Goal: Task Accomplishment & Management: Use online tool/utility

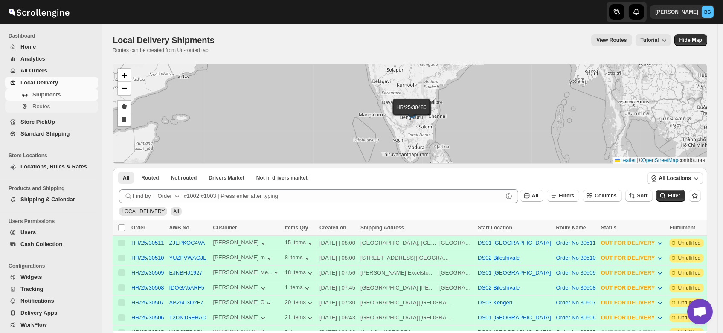
click at [43, 107] on span "Routes" at bounding box center [40, 106] width 17 height 6
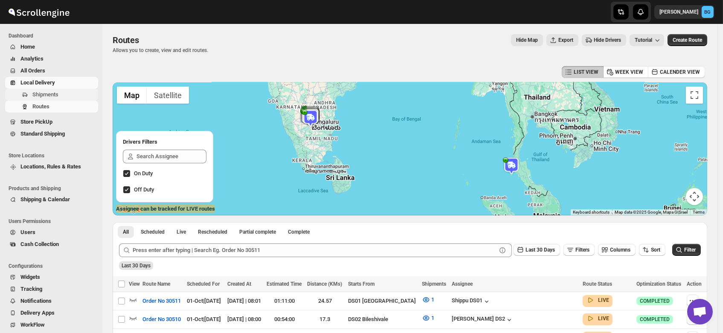
click at [41, 93] on span "Shipments" at bounding box center [45, 94] width 26 height 6
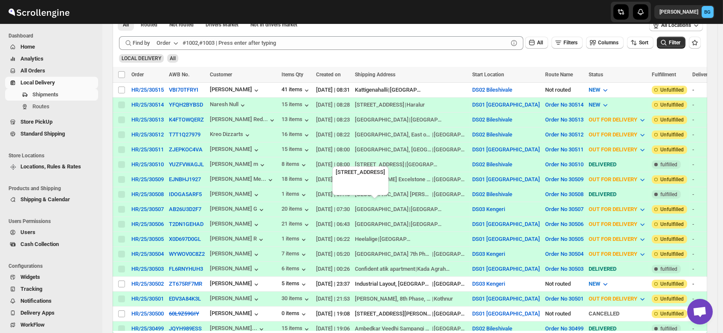
scroll to position [155, 0]
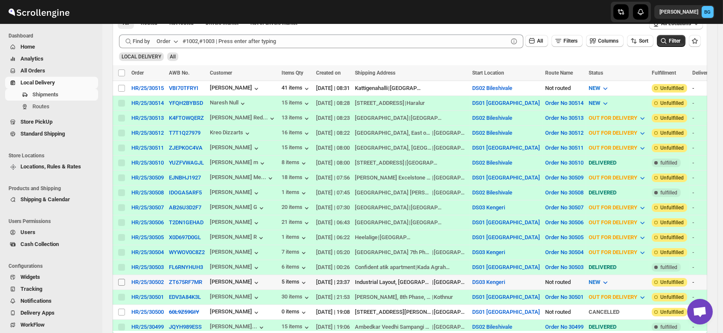
click at [121, 279] on input "Select shipment" at bounding box center [121, 282] width 7 height 7
checkbox input "true"
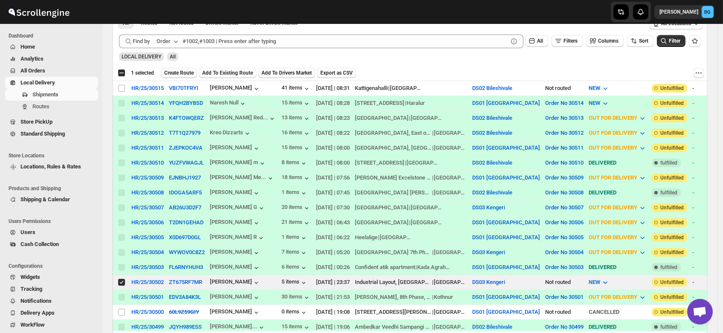
click at [183, 70] on span "Create Route" at bounding box center [178, 72] width 29 height 7
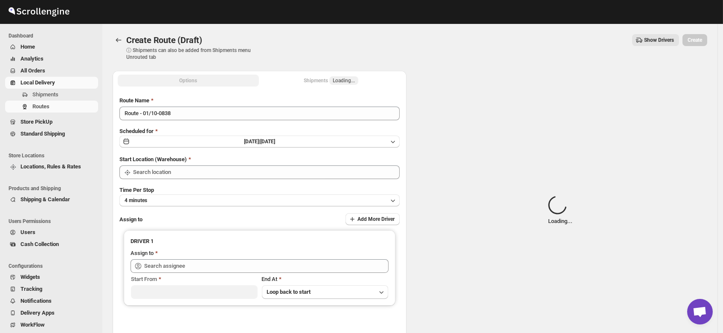
type input "DS03 Kengeri"
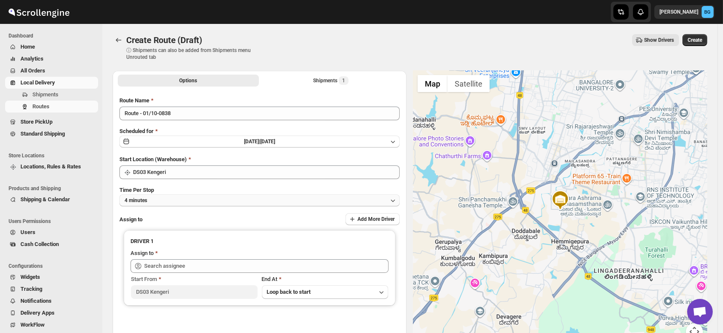
click at [157, 200] on button "4 minutes" at bounding box center [259, 200] width 280 height 12
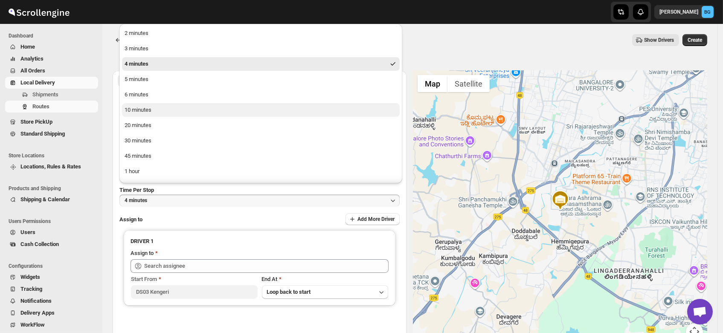
click at [145, 113] on div "10 minutes" at bounding box center [137, 110] width 27 height 9
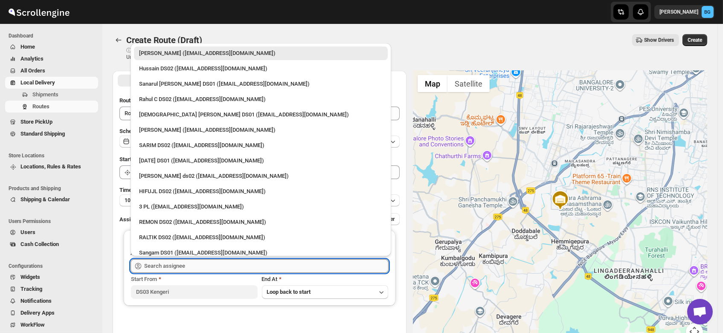
click at [157, 271] on input "text" at bounding box center [266, 266] width 244 height 14
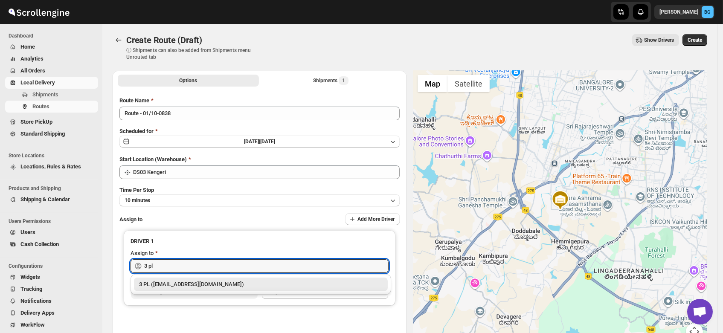
click at [167, 288] on div "3 PL ([EMAIL_ADDRESS][DOMAIN_NAME])" at bounding box center [260, 284] width 243 height 9
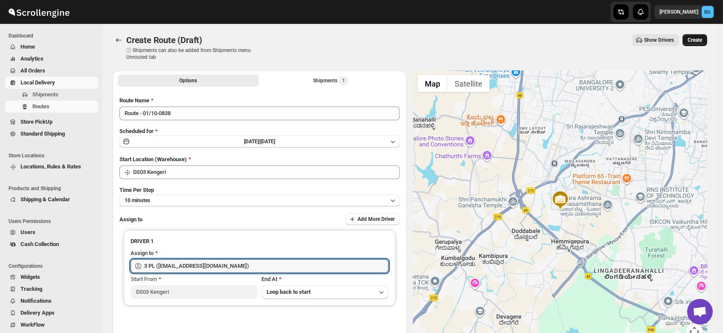
type input "3 PL ([EMAIL_ADDRESS][DOMAIN_NAME])"
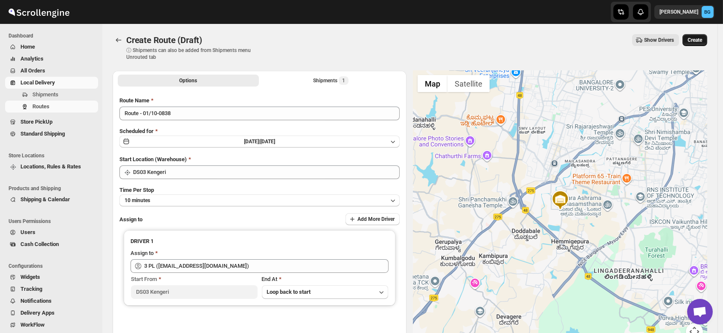
click at [695, 38] on span "Create" at bounding box center [694, 40] width 14 height 7
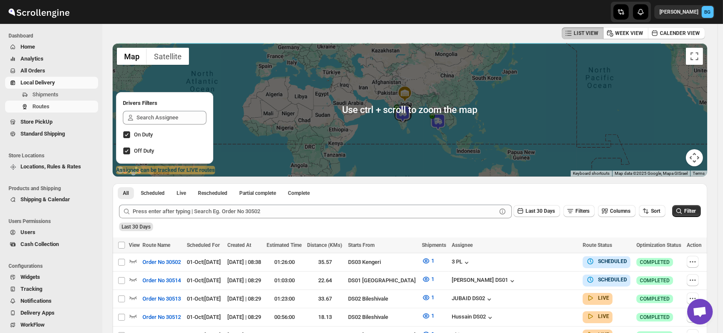
scroll to position [48, 0]
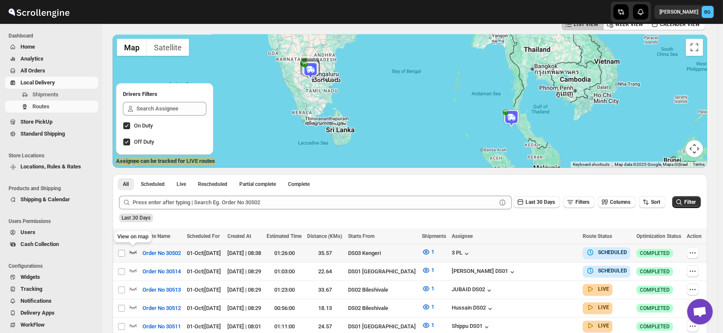
click at [133, 250] on icon "button" at bounding box center [133, 252] width 9 height 9
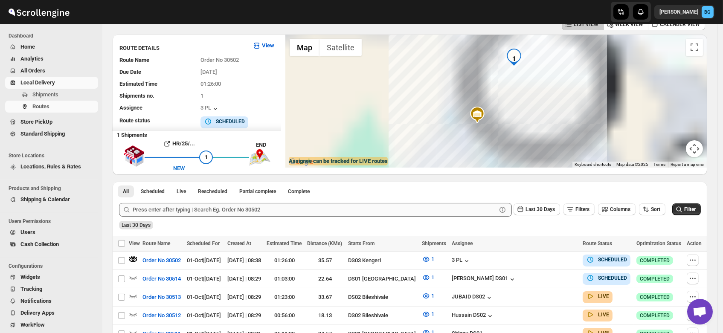
scroll to position [0, 0]
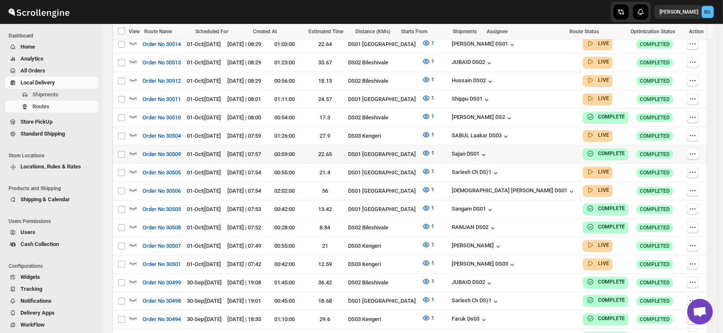
scroll to position [302, 0]
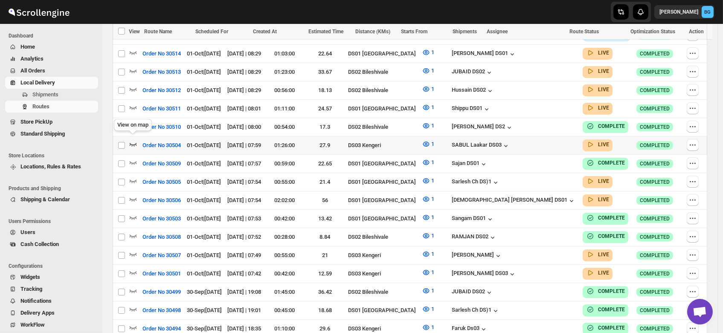
click at [132, 140] on icon "button" at bounding box center [133, 144] width 9 height 9
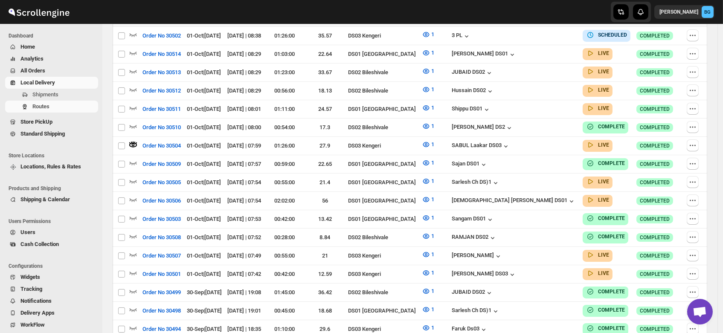
scroll to position [0, 0]
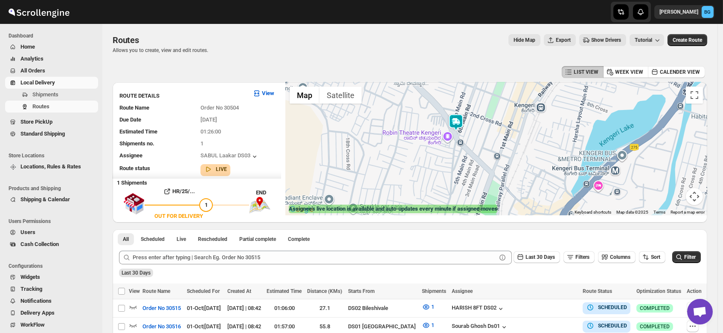
click at [459, 122] on img at bounding box center [455, 122] width 17 height 17
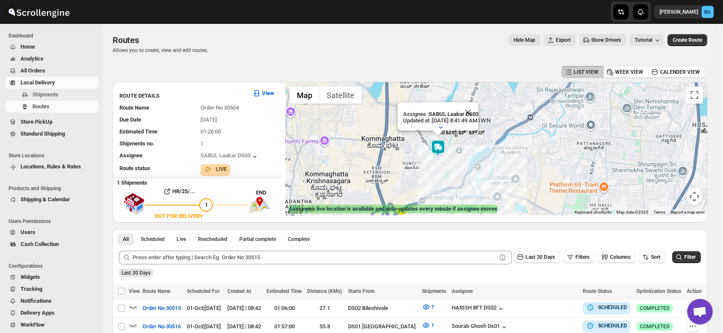
drag, startPoint x: 518, startPoint y: 188, endPoint x: 474, endPoint y: 162, distance: 51.2
click at [474, 162] on div "Assignee : SABUL Laakar DS03 Updated at : 10/1/2025, 8:41:49 AM Duty mode Enabl…" at bounding box center [496, 148] width 422 height 133
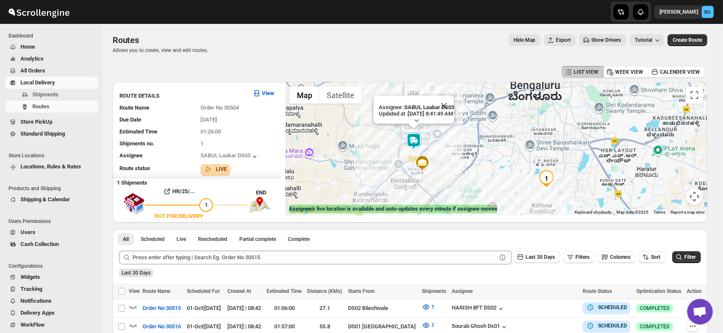
drag, startPoint x: 494, startPoint y: 166, endPoint x: 440, endPoint y: 154, distance: 55.5
click at [440, 154] on div "Assignee : SABUL Laakar DS03 Updated at : 10/1/2025, 8:41:49 AM Duty mode Enabl…" at bounding box center [496, 148] width 422 height 133
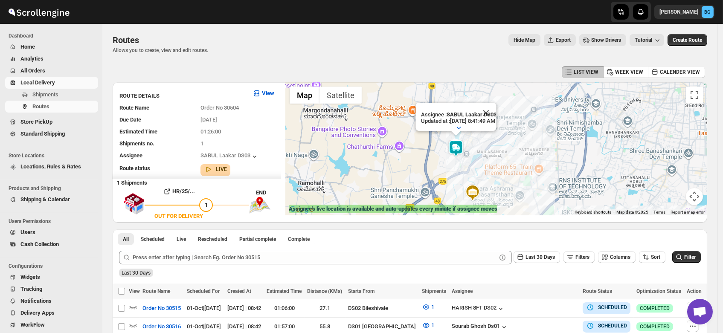
drag, startPoint x: 398, startPoint y: 157, endPoint x: 477, endPoint y: 169, distance: 79.8
click at [477, 169] on div "Assignee : SABUL Laakar DS03 Updated at : 10/1/2025, 8:41:49 AM Duty mode Enabl…" at bounding box center [496, 148] width 422 height 133
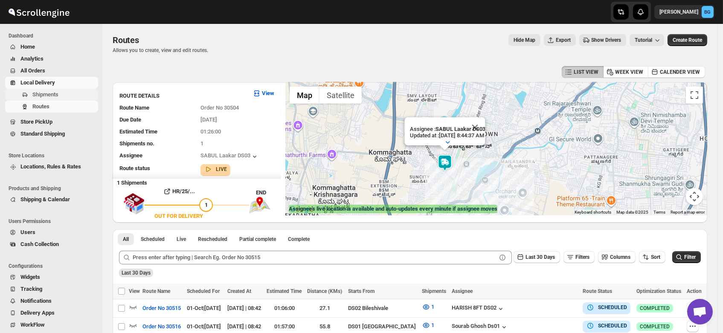
click at [44, 95] on span "Shipments" at bounding box center [45, 94] width 26 height 6
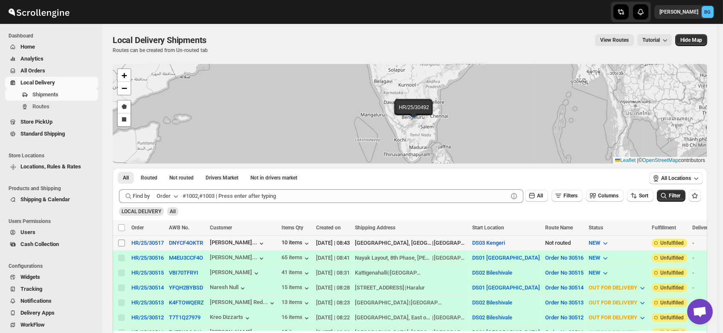
click at [121, 245] on input "Select shipment" at bounding box center [121, 243] width 7 height 7
checkbox input "true"
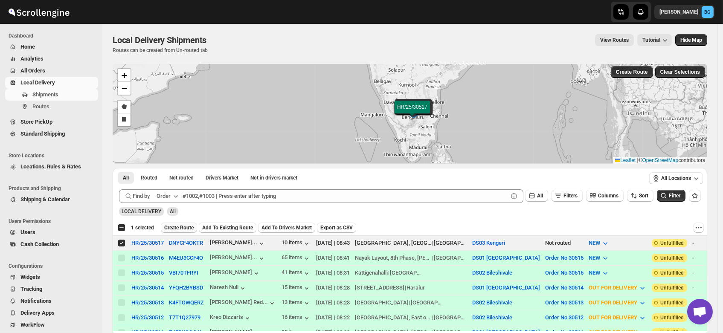
click at [174, 228] on span "Create Route" at bounding box center [178, 227] width 29 height 7
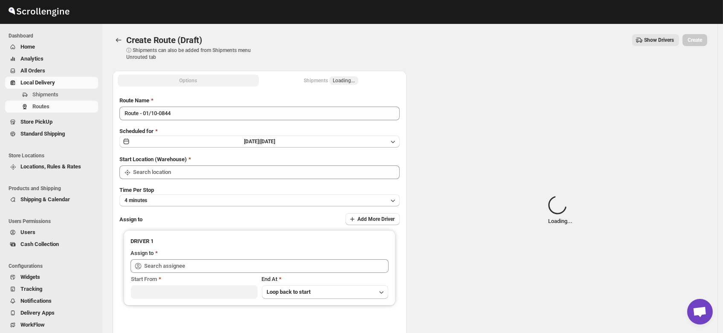
type input "DS03 Kengeri"
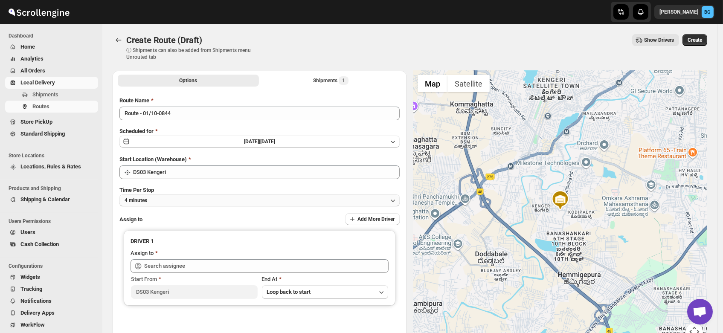
click at [153, 205] on button "4 minutes" at bounding box center [259, 200] width 280 height 12
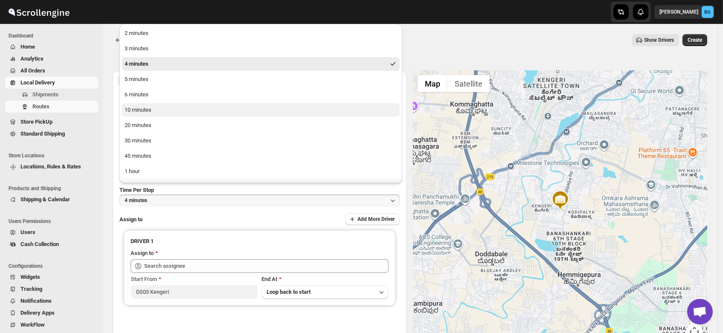
click at [149, 113] on div "10 minutes" at bounding box center [137, 110] width 27 height 9
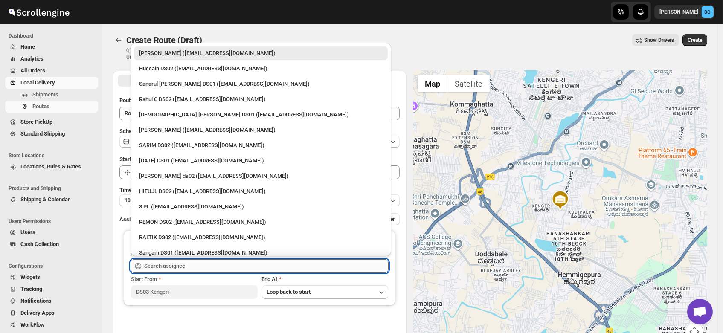
click at [166, 268] on input "text" at bounding box center [266, 266] width 244 height 14
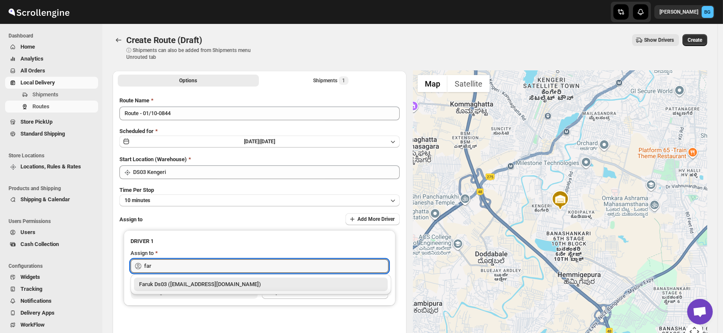
click at [169, 282] on div "Faruk Ds03 (yegan70532@bitfami.com)" at bounding box center [260, 284] width 243 height 9
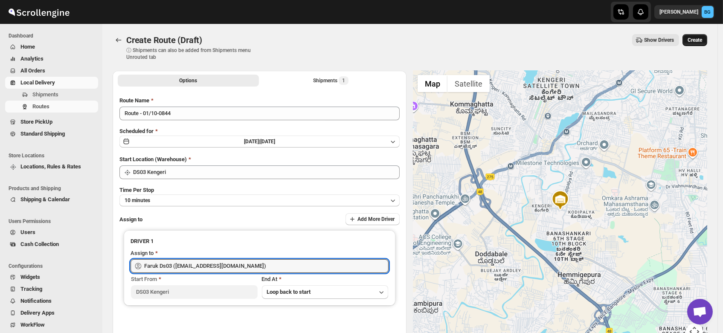
type input "Faruk Ds03 (yegan70532@bitfami.com)"
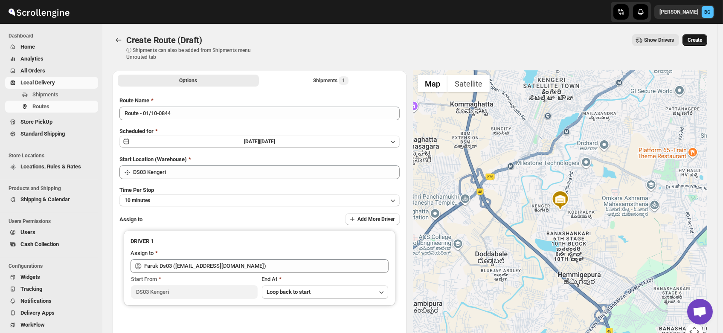
click at [700, 38] on span "Create" at bounding box center [694, 40] width 14 height 7
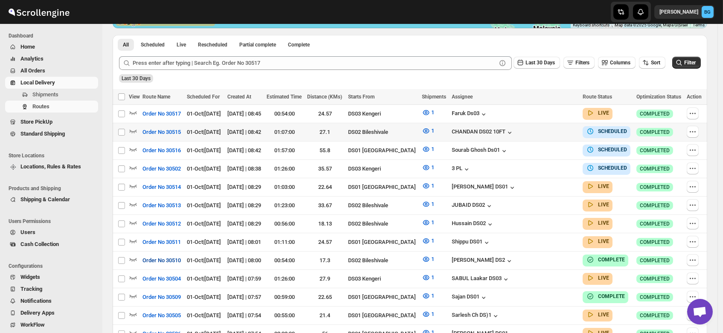
scroll to position [185, 0]
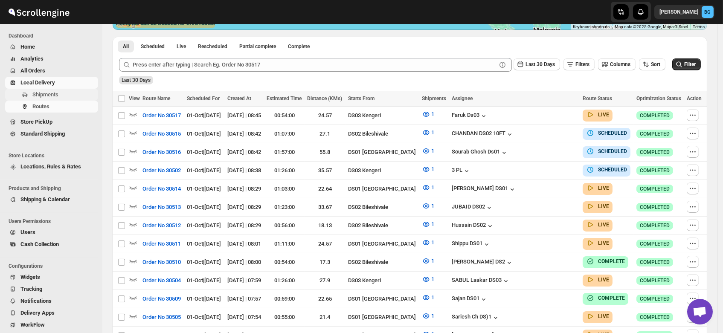
click at [44, 94] on span "Shipments" at bounding box center [45, 94] width 26 height 6
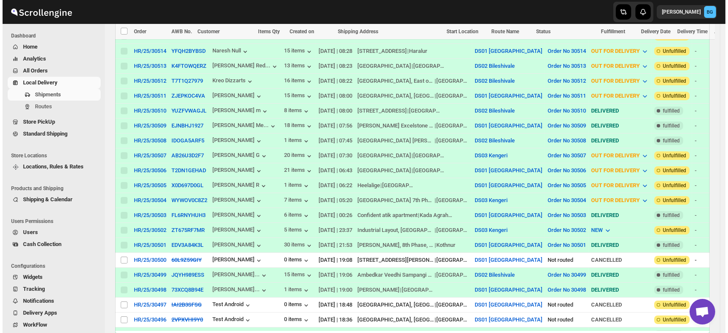
scroll to position [252, 0]
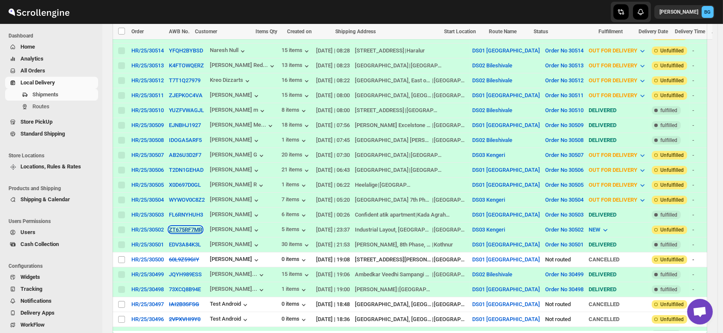
click at [188, 226] on button "ZT675RF7MR" at bounding box center [185, 229] width 33 height 6
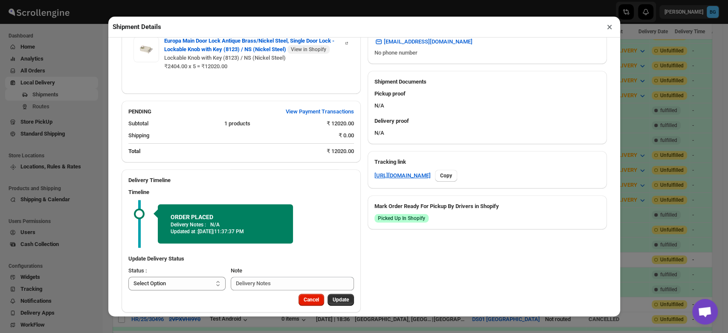
scroll to position [336, 0]
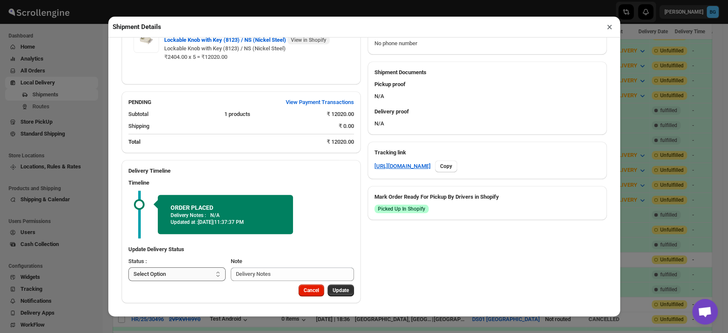
click at [179, 275] on select "Select Option PICKED UP OUT FOR DELIVERY RESCHEDULE DELIVERED CANCELLED" at bounding box center [177, 274] width 98 height 14
select select "PICKED_UP"
click at [128, 267] on select "Select Option PICKED UP OUT FOR DELIVERY RESCHEDULE DELIVERED CANCELLED" at bounding box center [177, 274] width 98 height 14
click at [330, 290] on span "Pick Products" at bounding box center [333, 290] width 32 height 7
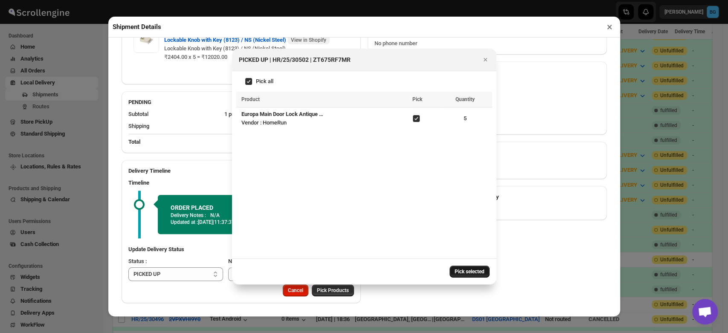
click at [471, 272] on span "Pick selected" at bounding box center [469, 271] width 30 height 7
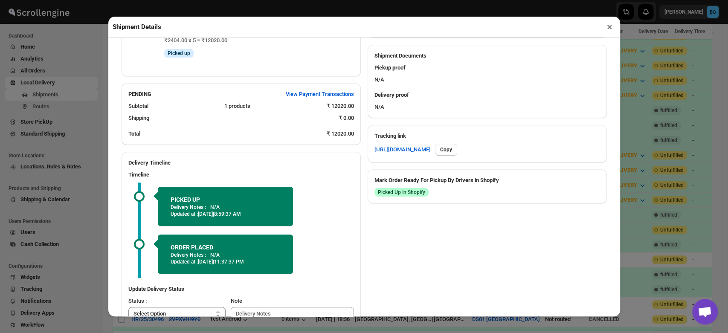
scroll to position [392, 0]
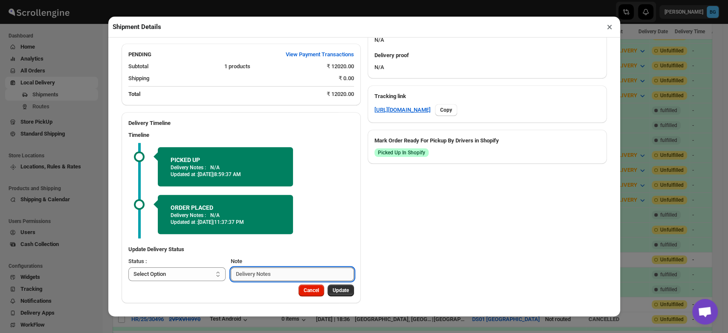
click at [286, 274] on input "Note" at bounding box center [292, 274] width 123 height 14
click at [176, 273] on select "Select Option PICKED UP OUT FOR DELIVERY RESCHEDULE DELIVERED CANCELLED" at bounding box center [177, 274] width 98 height 14
select select "OUT_FOR_DELIVERY"
click at [128, 267] on select "Select Option PICKED UP OUT FOR DELIVERY RESCHEDULE DELIVERED CANCELLED" at bounding box center [177, 274] width 98 height 14
click at [339, 292] on span "Update" at bounding box center [341, 290] width 16 height 7
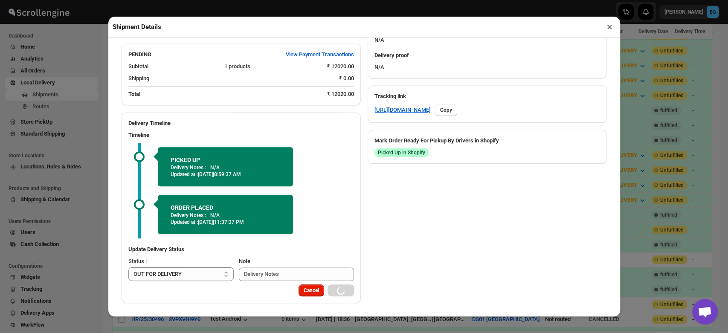
select select
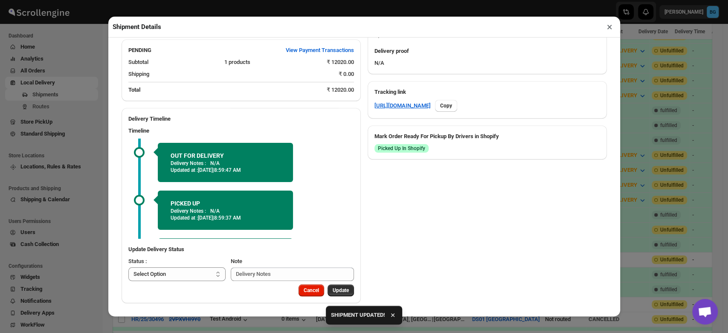
click at [611, 30] on button "×" at bounding box center [609, 27] width 12 height 12
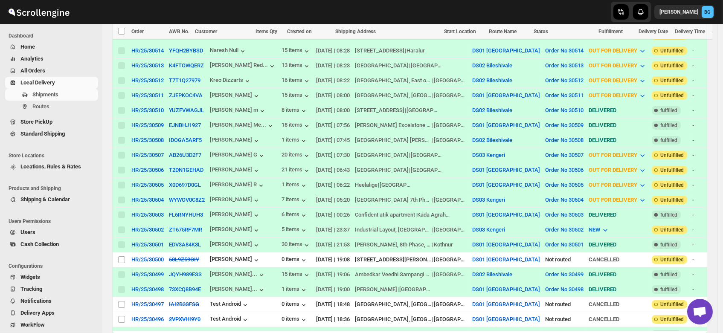
scroll to position [0, 0]
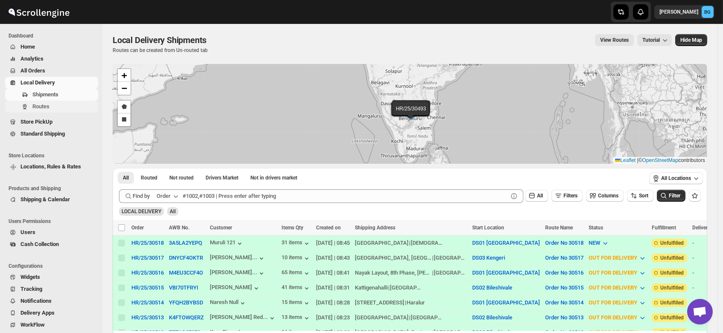
click at [42, 108] on span "Routes" at bounding box center [40, 106] width 17 height 6
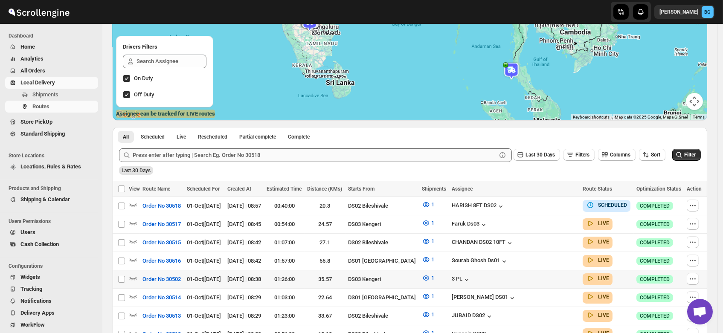
scroll to position [117, 0]
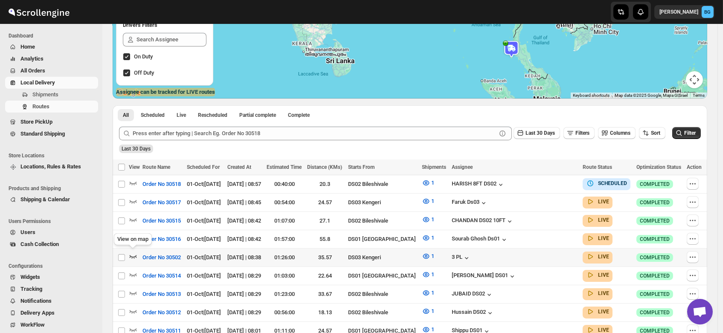
click at [134, 253] on icon "button" at bounding box center [133, 256] width 9 height 9
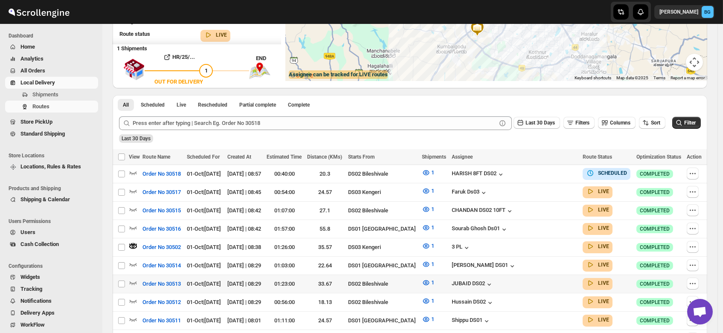
scroll to position [135, 0]
click at [41, 94] on span "Shipments" at bounding box center [45, 94] width 26 height 6
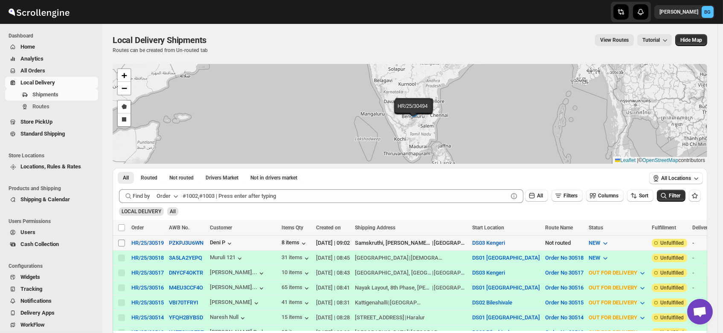
click at [119, 240] on input "Select shipment" at bounding box center [121, 243] width 7 height 7
checkbox input "true"
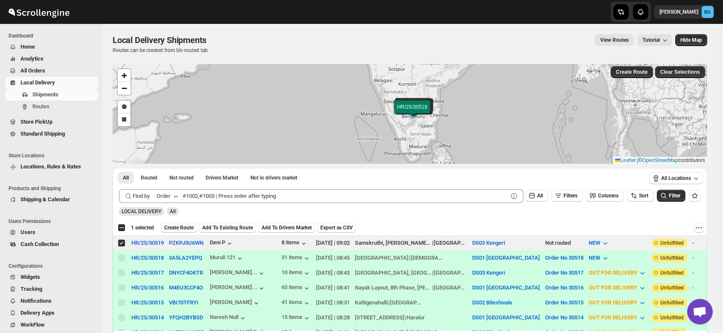
click at [181, 225] on span "Create Route" at bounding box center [178, 227] width 29 height 7
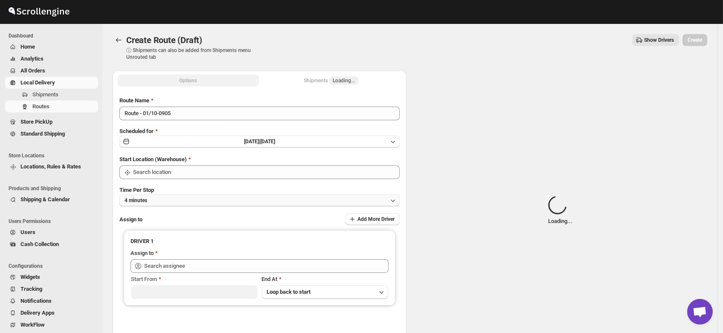
type input "DS03 Kengeri"
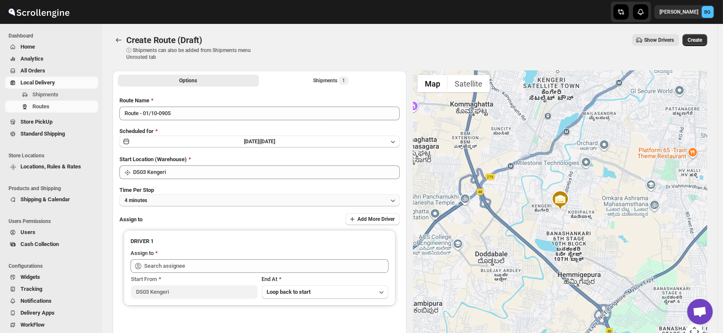
click at [153, 199] on button "4 minutes" at bounding box center [259, 200] width 280 height 12
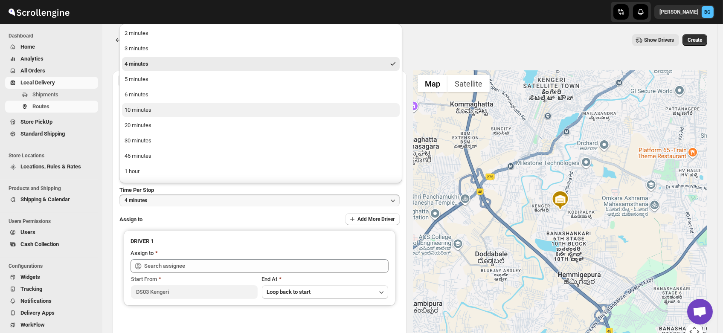
click at [149, 112] on div "10 minutes" at bounding box center [137, 110] width 27 height 9
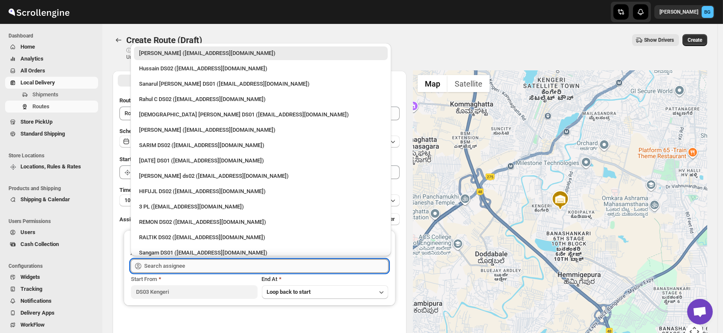
click at [170, 265] on input "text" at bounding box center [266, 266] width 244 height 14
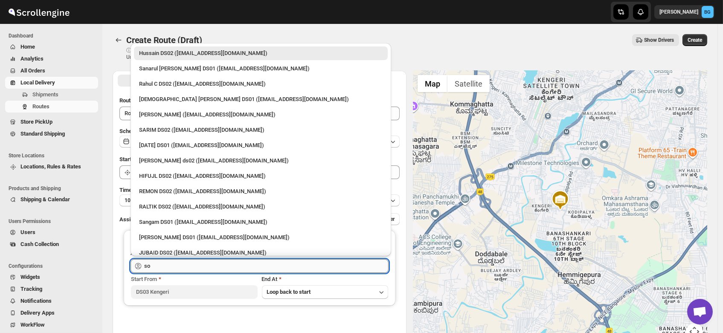
type input "s"
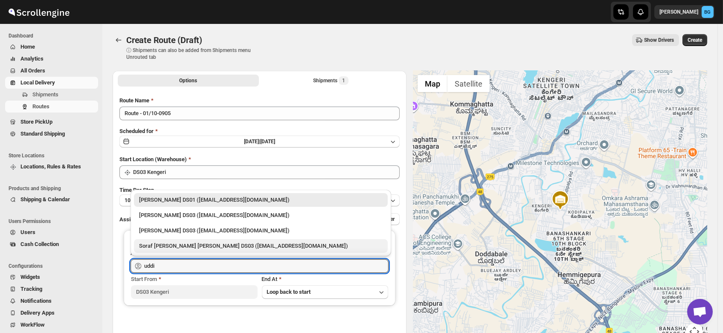
click at [175, 245] on div "Soraf uddin lasker DS03 (pofir49959@dextrago.com)" at bounding box center [260, 246] width 243 height 9
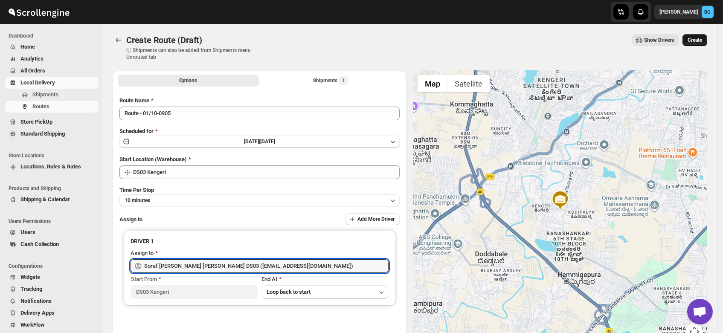
type input "Soraf uddin lasker DS03 (pofir49959@dextrago.com)"
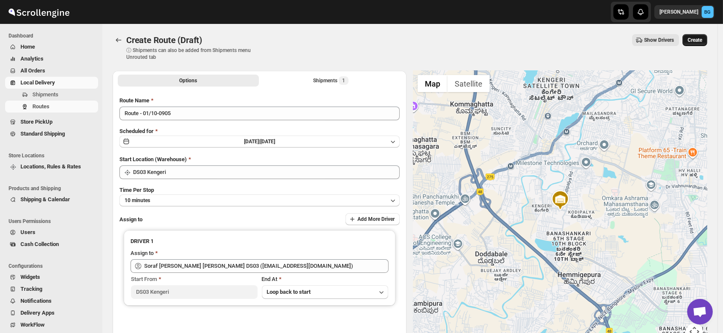
click at [700, 37] on span "Create" at bounding box center [694, 40] width 14 height 7
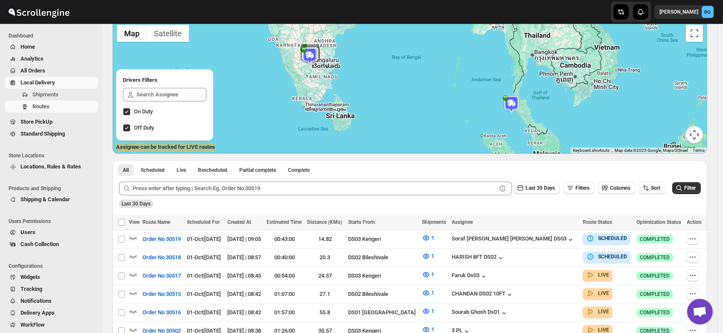
scroll to position [62, 0]
click at [132, 234] on icon "button" at bounding box center [133, 237] width 9 height 9
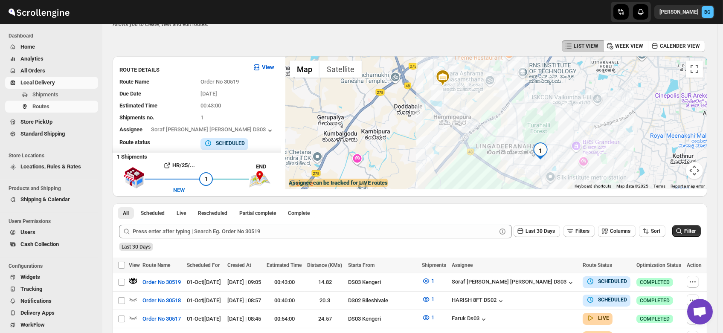
scroll to position [3, 0]
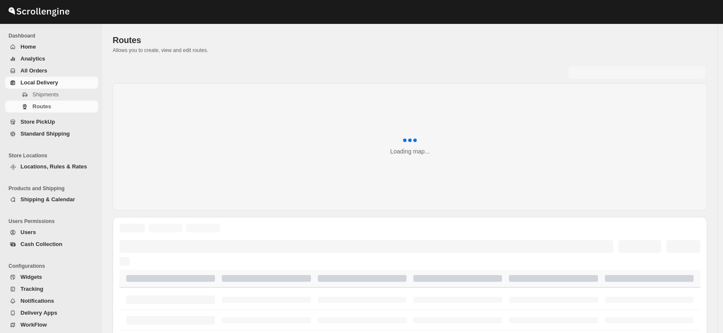
scroll to position [3, 0]
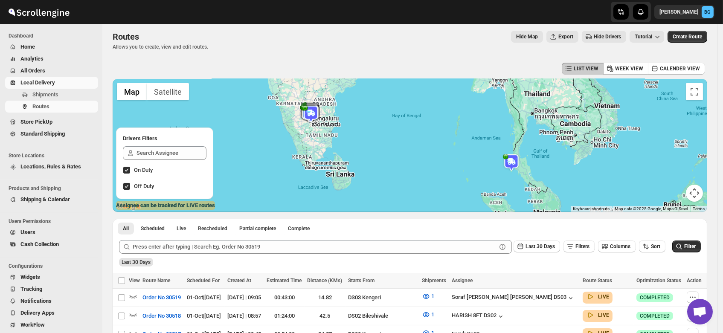
click at [513, 156] on img at bounding box center [511, 162] width 17 height 17
click at [512, 152] on icon "button" at bounding box center [513, 156] width 9 height 9
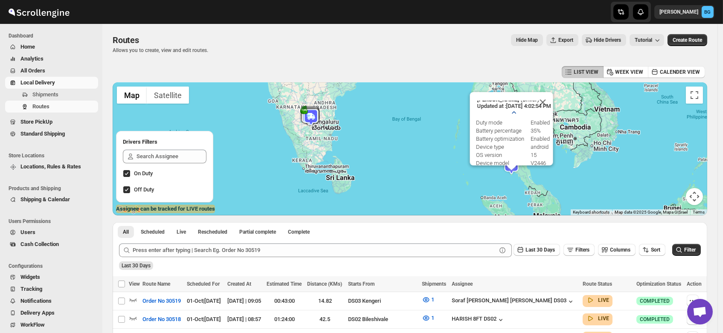
scroll to position [0, 0]
click at [553, 101] on button "Close" at bounding box center [542, 102] width 20 height 20
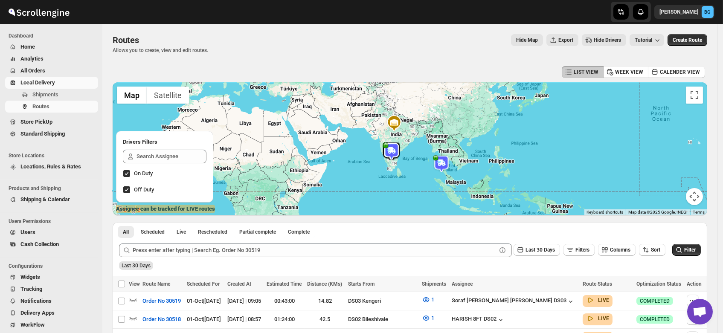
click at [396, 122] on img at bounding box center [393, 123] width 17 height 17
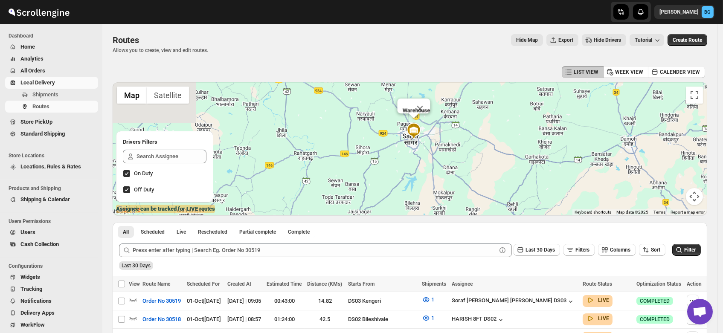
drag, startPoint x: 417, startPoint y: 121, endPoint x: 409, endPoint y: 168, distance: 47.9
click at [409, 168] on div "Warehouse" at bounding box center [410, 148] width 594 height 133
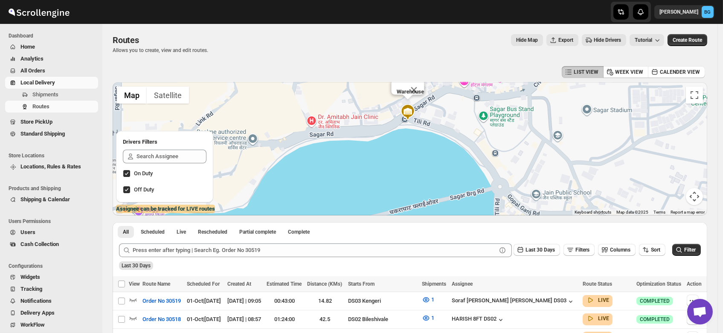
drag, startPoint x: 391, startPoint y: 110, endPoint x: 414, endPoint y: 175, distance: 68.2
click at [414, 175] on div "Warehouse" at bounding box center [410, 148] width 594 height 133
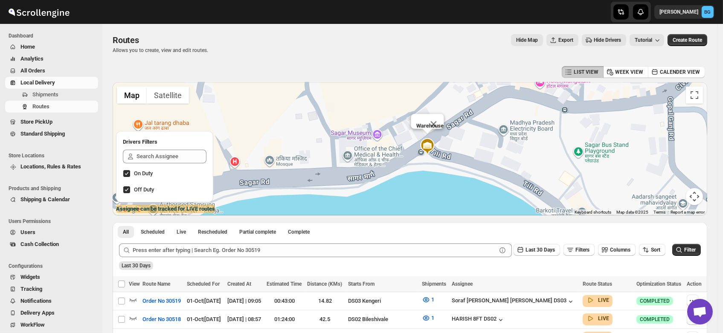
click at [428, 148] on img at bounding box center [427, 146] width 17 height 17
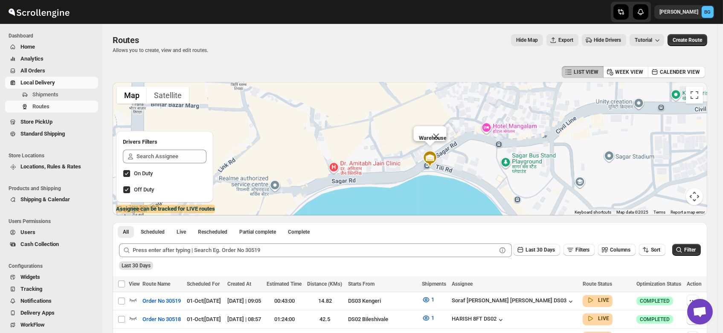
click at [443, 168] on div "Warehouse" at bounding box center [410, 148] width 594 height 133
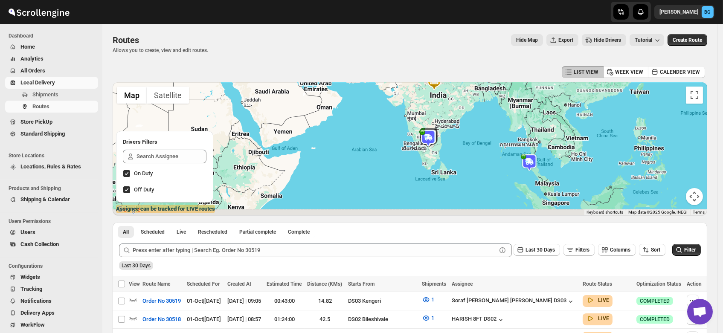
drag, startPoint x: 447, startPoint y: 194, endPoint x: 440, endPoint y: 98, distance: 96.2
click at [440, 98] on div "Warehouse" at bounding box center [410, 148] width 594 height 133
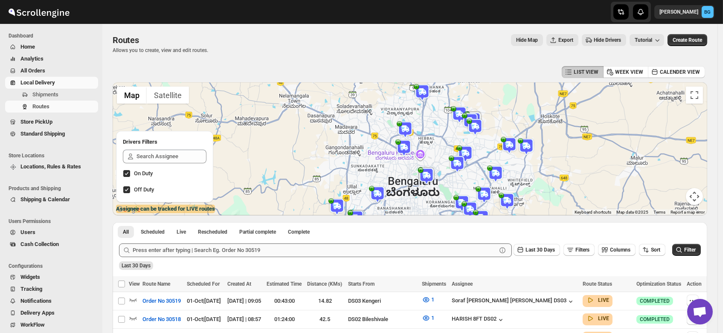
drag, startPoint x: 526, startPoint y: 123, endPoint x: 358, endPoint y: 253, distance: 212.4
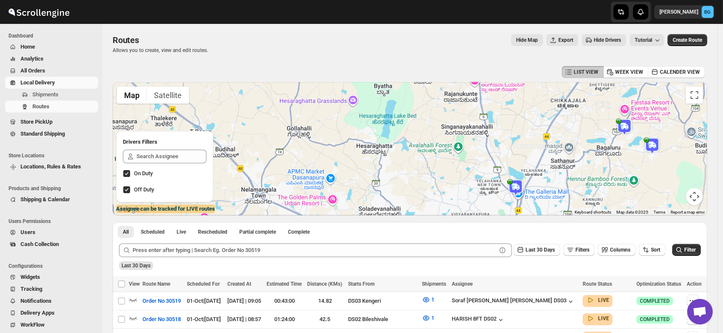
drag, startPoint x: 375, startPoint y: 105, endPoint x: 460, endPoint y: 260, distance: 177.1
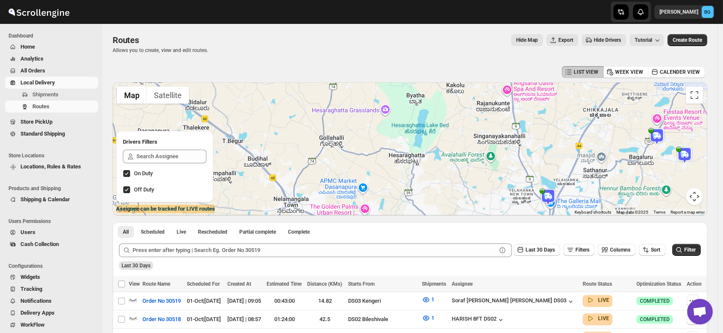
drag, startPoint x: 409, startPoint y: 155, endPoint x: 448, endPoint y: 152, distance: 38.5
click at [448, 152] on div "Warehouse" at bounding box center [410, 148] width 594 height 133
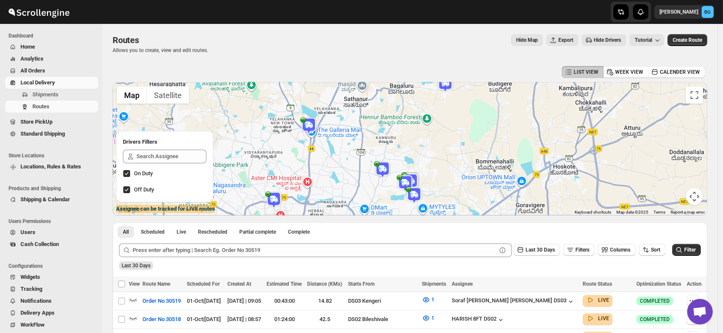
drag, startPoint x: 613, startPoint y: 182, endPoint x: 358, endPoint y: 112, distance: 264.2
click at [358, 112] on div "Warehouse" at bounding box center [410, 148] width 594 height 133
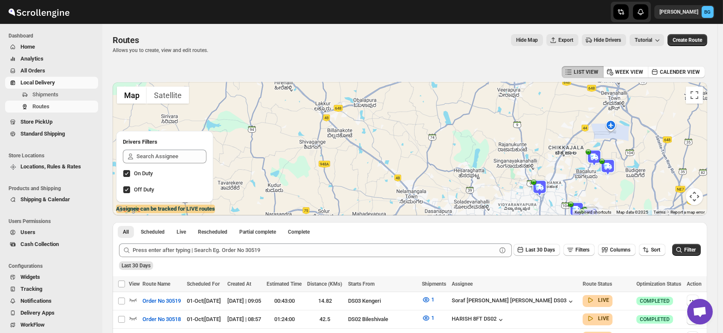
drag, startPoint x: 283, startPoint y: 112, endPoint x: 512, endPoint y: 188, distance: 241.1
click at [512, 188] on div "Warehouse" at bounding box center [410, 148] width 594 height 133
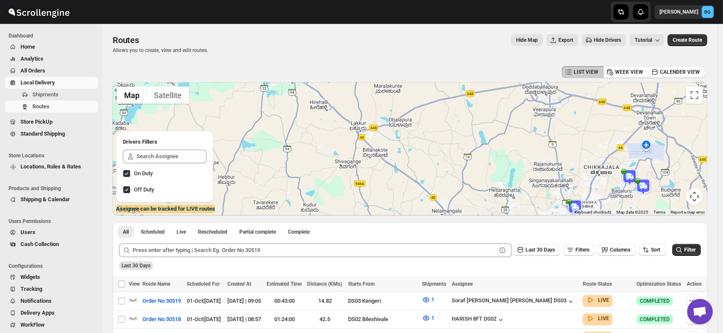
drag, startPoint x: 409, startPoint y: 155, endPoint x: 451, endPoint y: 174, distance: 46.4
click at [451, 174] on div "Warehouse" at bounding box center [410, 148] width 594 height 133
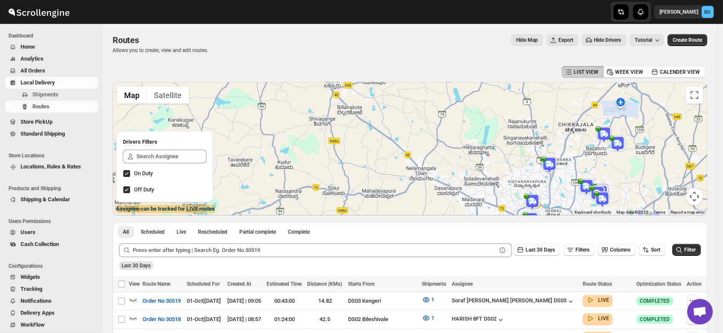
drag, startPoint x: 454, startPoint y: 162, endPoint x: 426, endPoint y: 155, distance: 28.9
click at [426, 155] on div "Warehouse" at bounding box center [410, 148] width 594 height 133
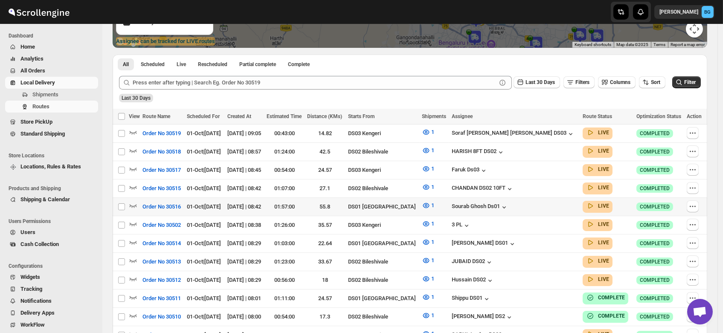
scroll to position [171, 0]
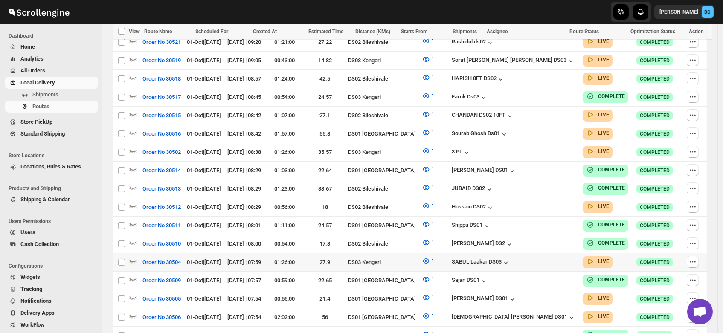
scroll to position [314, 0]
click at [133, 257] on icon "button" at bounding box center [133, 261] width 9 height 9
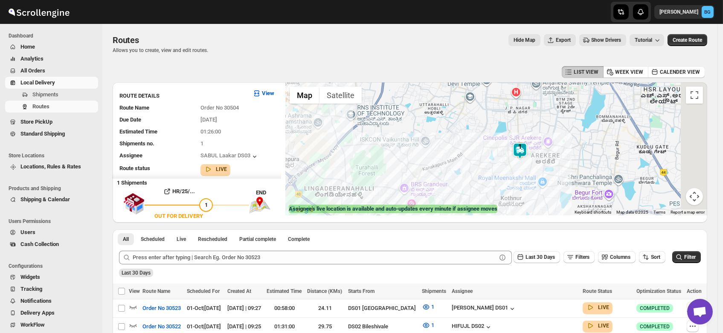
drag, startPoint x: 611, startPoint y: 149, endPoint x: 499, endPoint y: 162, distance: 112.9
click at [499, 162] on div at bounding box center [496, 148] width 422 height 133
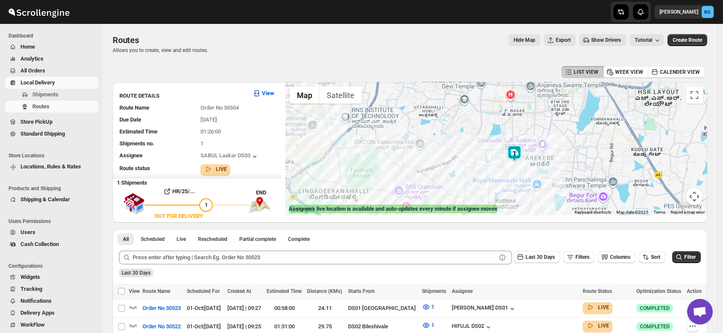
click at [517, 151] on img at bounding box center [514, 153] width 17 height 17
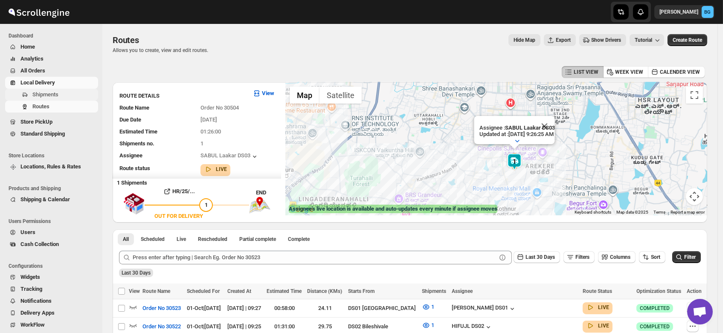
click at [55, 93] on span "Shipments" at bounding box center [45, 94] width 26 height 6
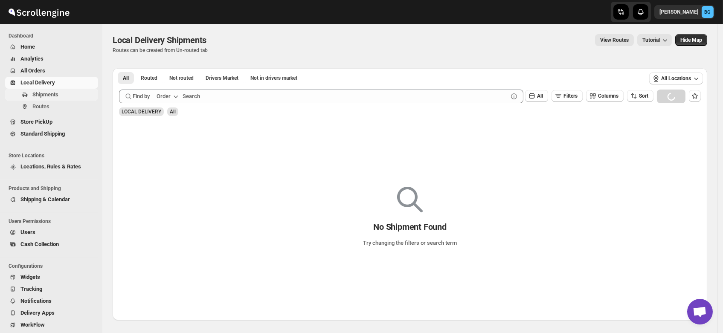
click at [45, 95] on span "Shipments" at bounding box center [45, 94] width 26 height 6
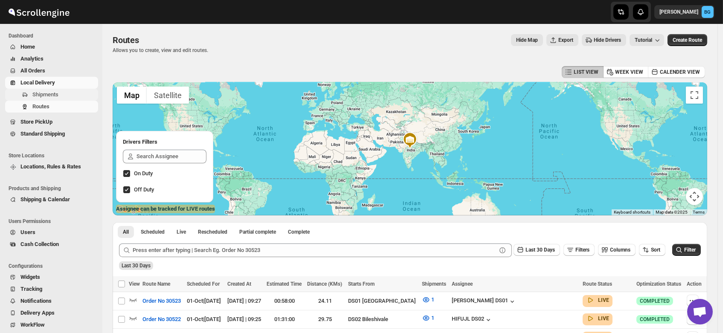
click at [43, 93] on span "Shipments" at bounding box center [45, 94] width 26 height 6
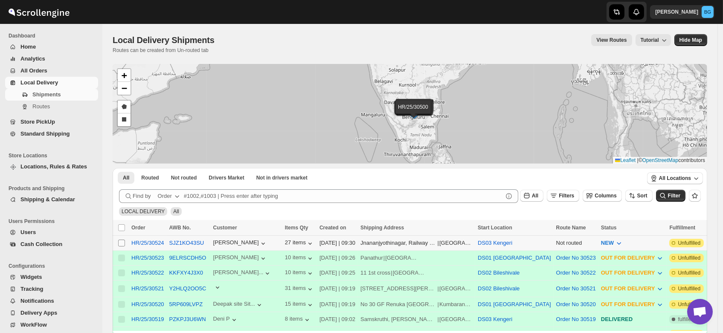
click at [120, 244] on input "Select shipment" at bounding box center [121, 243] width 7 height 7
checkbox input "true"
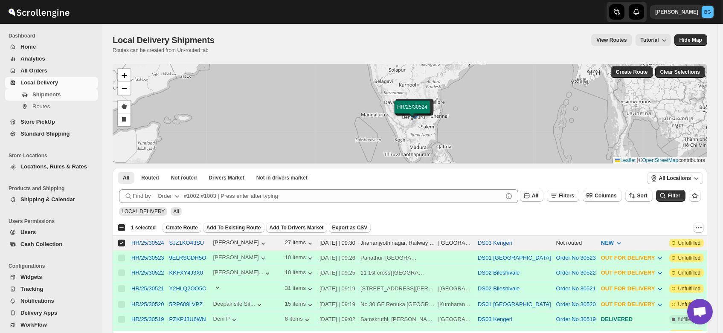
click at [178, 230] on span "Create Route" at bounding box center [182, 227] width 32 height 7
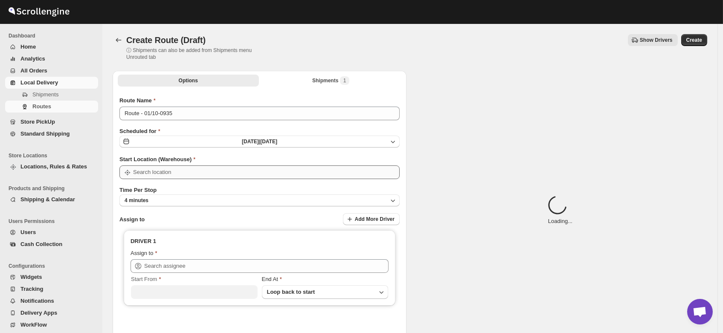
type input "DS03 Kengeri"
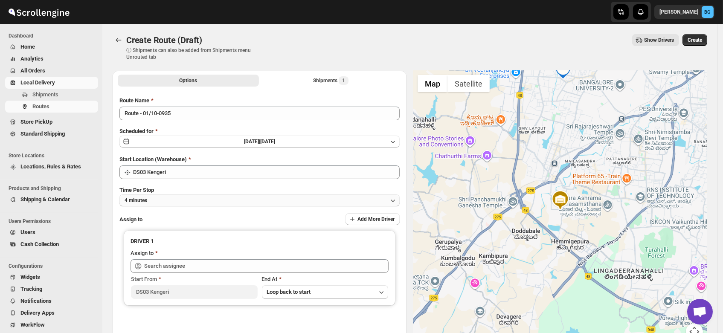
click at [164, 199] on button "4 minutes" at bounding box center [259, 200] width 280 height 12
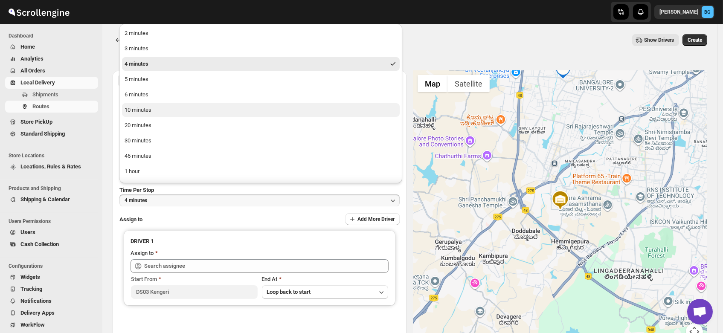
click at [140, 112] on div "10 minutes" at bounding box center [137, 110] width 27 height 9
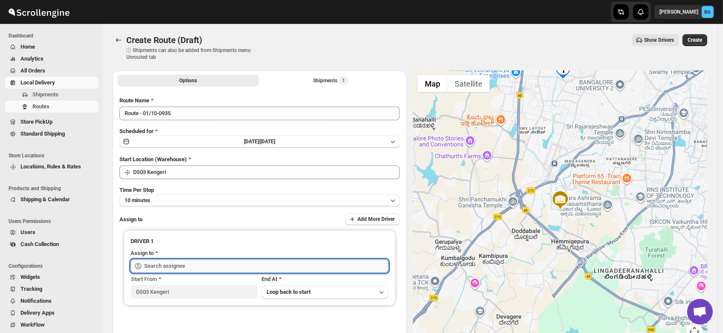
click at [165, 266] on input "text" at bounding box center [266, 266] width 244 height 14
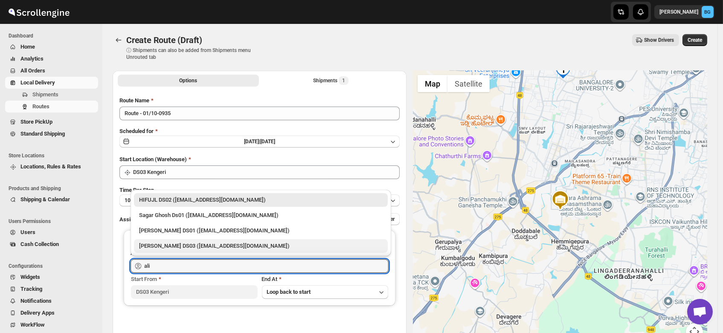
click at [162, 244] on div "ALIM HUSSAIN DS03 (dokeda1264@hiepth.com)" at bounding box center [260, 246] width 243 height 9
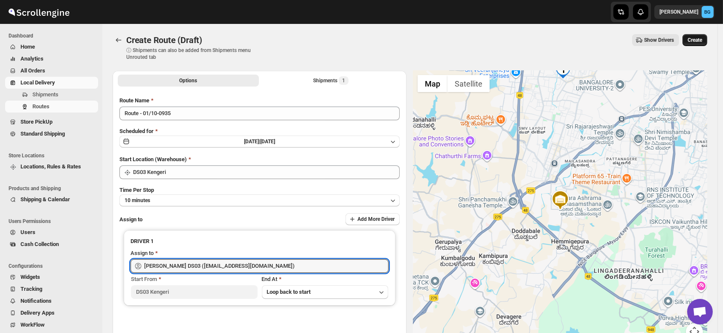
type input "ALIM HUSSAIN DS03 (dokeda1264@hiepth.com)"
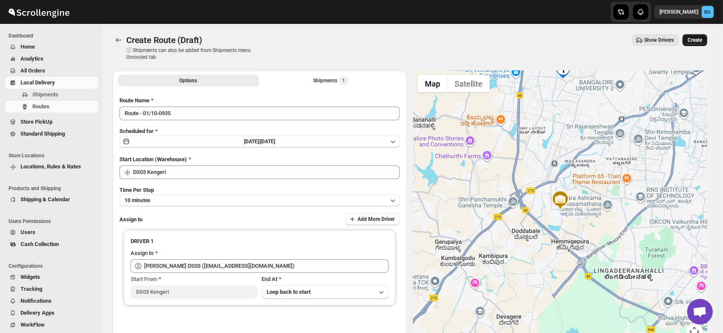
click at [702, 38] on span "Create" at bounding box center [694, 40] width 14 height 7
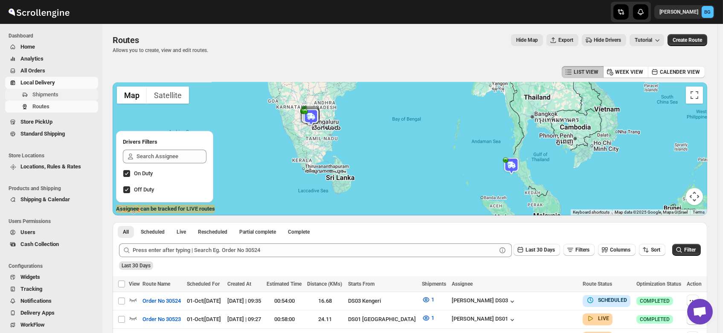
click at [41, 91] on span "Shipments" at bounding box center [45, 94] width 26 height 6
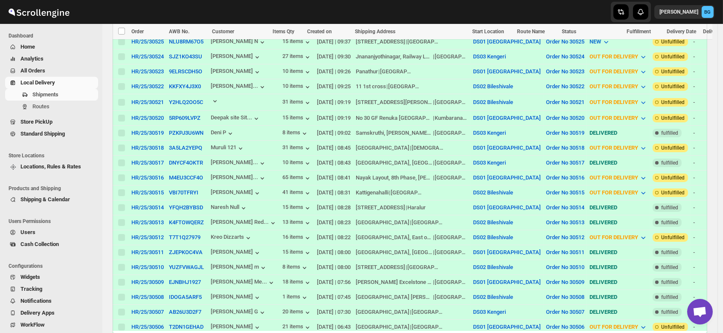
scroll to position [336, 0]
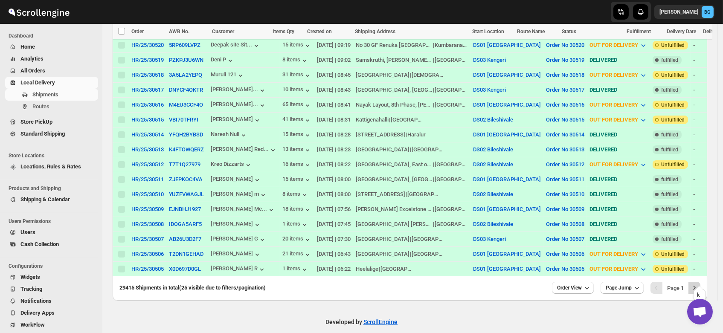
click at [697, 284] on icon "Next" at bounding box center [694, 288] width 9 height 9
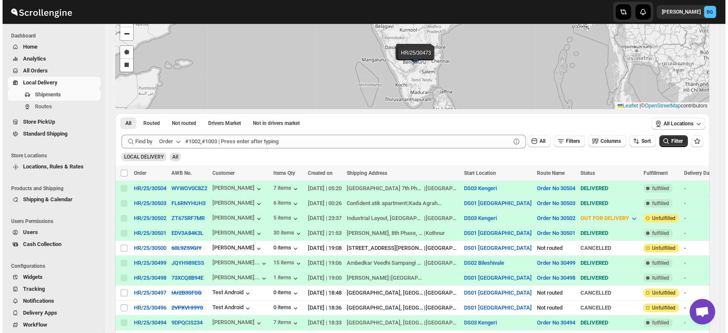
scroll to position [58, 0]
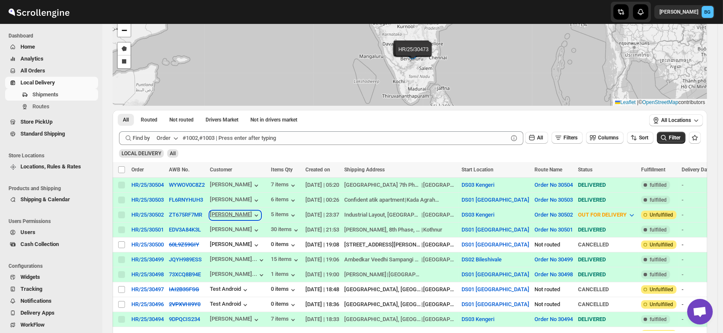
click at [223, 215] on div "Ramesh C" at bounding box center [235, 215] width 51 height 9
click at [184, 214] on button "ZT675RF7MR" at bounding box center [185, 214] width 33 height 6
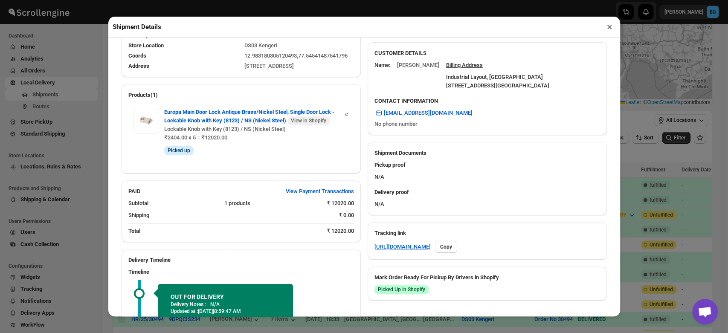
scroll to position [396, 0]
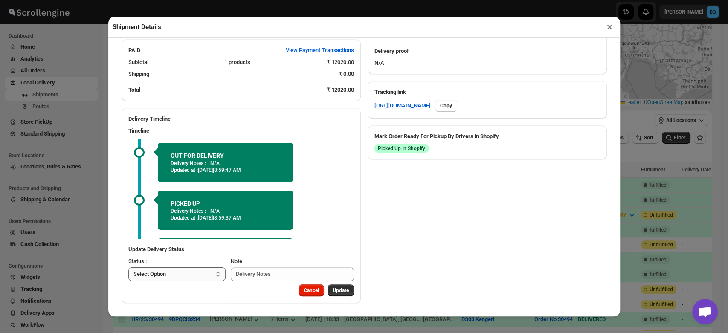
click at [174, 276] on select "Select Option PICKED UP OUT FOR DELIVERY RESCHEDULE DELIVERED CANCELLED" at bounding box center [177, 274] width 98 height 14
select select "DELIVERED"
click at [128, 267] on select "Select Option PICKED UP OUT FOR DELIVERY RESCHEDULE DELIVERED CANCELLED" at bounding box center [177, 274] width 98 height 14
click at [333, 293] on span "Update" at bounding box center [341, 290] width 16 height 7
select select
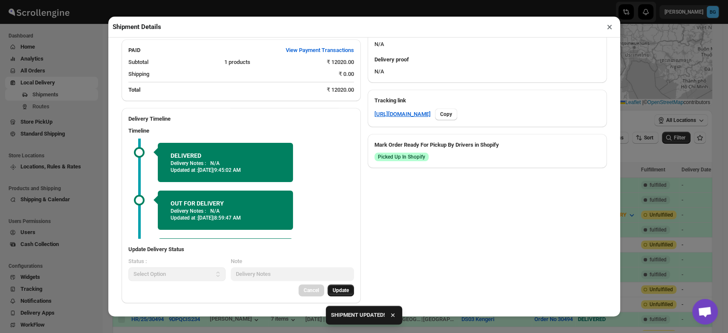
click at [609, 33] on button "×" at bounding box center [609, 27] width 12 height 12
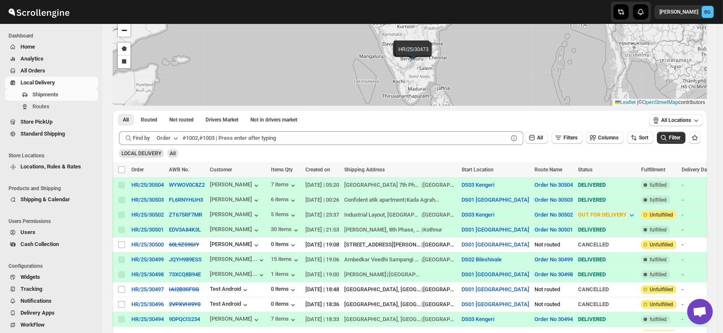
click at [609, 33] on div "HR/25/30504 HR/25/30503 HR/25/30502 HR/25/30501 HR/25/30500 HR/25/30499 HR/25/3…" at bounding box center [410, 56] width 594 height 100
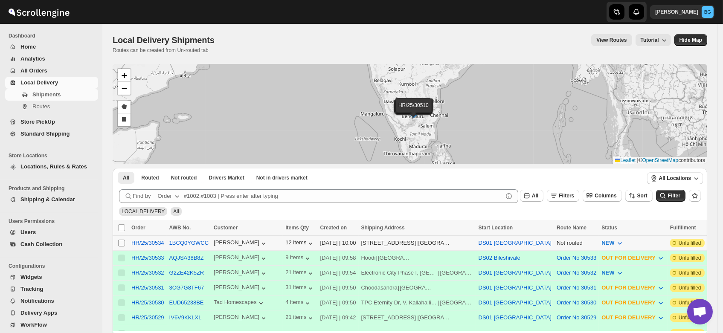
click at [121, 241] on input "Select shipment" at bounding box center [121, 243] width 7 height 7
checkbox input "true"
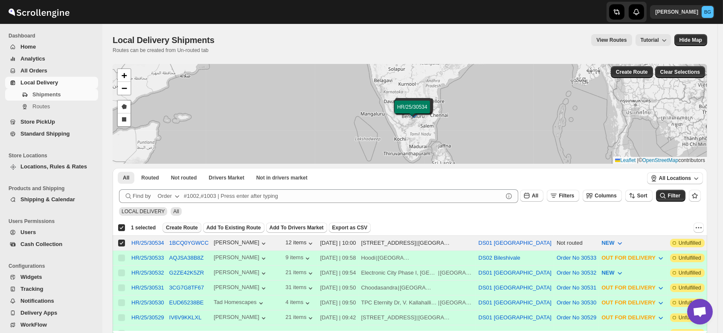
click at [179, 224] on span "Create Route" at bounding box center [182, 227] width 32 height 7
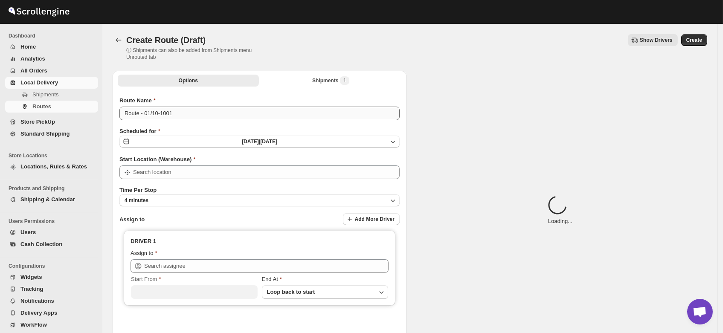
type input "DS01 [GEOGRAPHIC_DATA]"
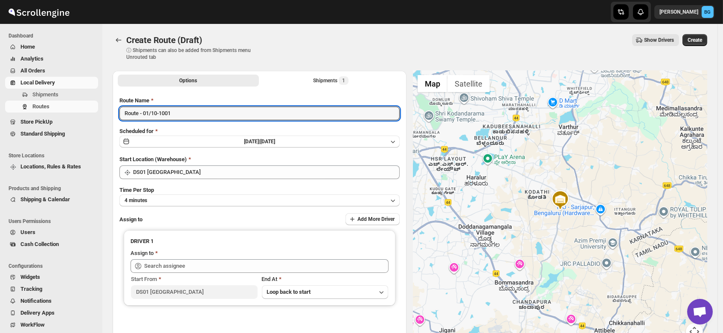
drag, startPoint x: 183, startPoint y: 113, endPoint x: 41, endPoint y: 138, distance: 144.2
click at [41, 138] on div "Skip to content [PERSON_NAME] BG Dashboard Home Analytics All Orders Local Deli…" at bounding box center [361, 204] width 723 height 409
type input "O"
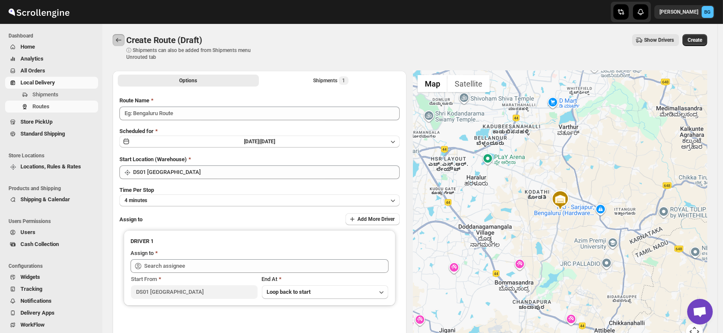
click at [118, 37] on icon "Routes" at bounding box center [118, 40] width 9 height 9
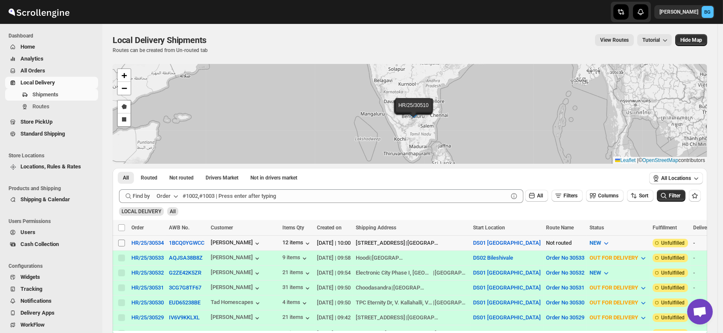
click at [120, 242] on input "Select shipment" at bounding box center [121, 243] width 7 height 7
checkbox input "true"
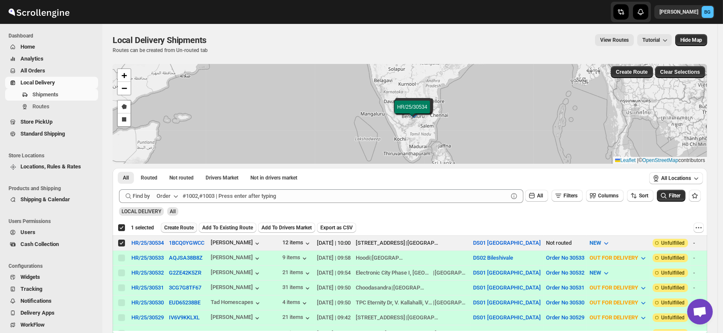
click at [182, 229] on span "Create Route" at bounding box center [178, 227] width 29 height 7
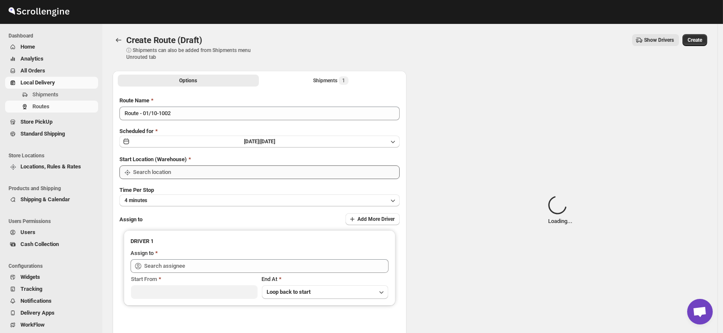
type input "DS01 [GEOGRAPHIC_DATA]"
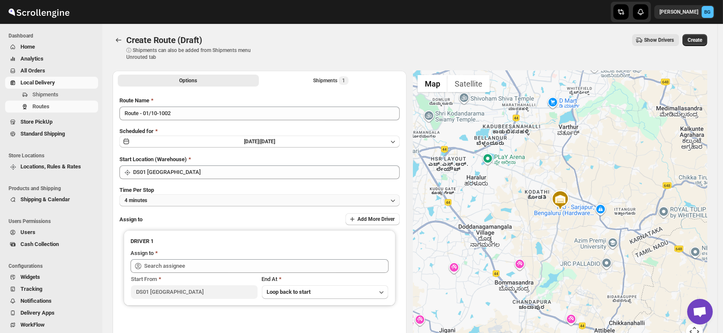
click at [162, 200] on button "4 minutes" at bounding box center [259, 200] width 280 height 12
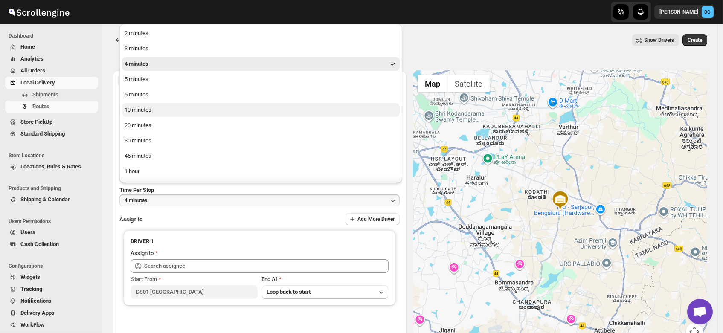
click at [155, 111] on button "10 minutes" at bounding box center [261, 110] width 278 height 14
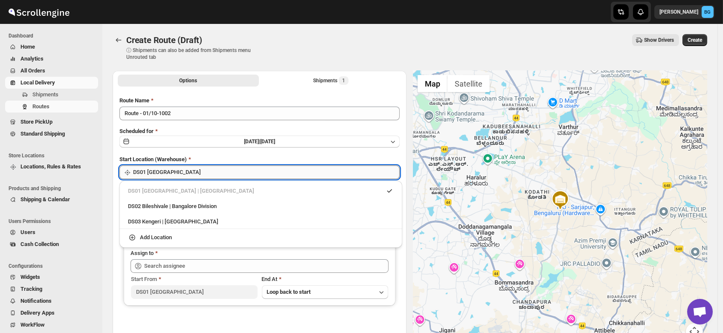
click at [167, 171] on input "DS01 [GEOGRAPHIC_DATA]" at bounding box center [266, 172] width 266 height 14
click at [153, 216] on div "DS03 Kengeri | [GEOGRAPHIC_DATA]" at bounding box center [261, 222] width 276 height 14
type input "DS03 Kengeri"
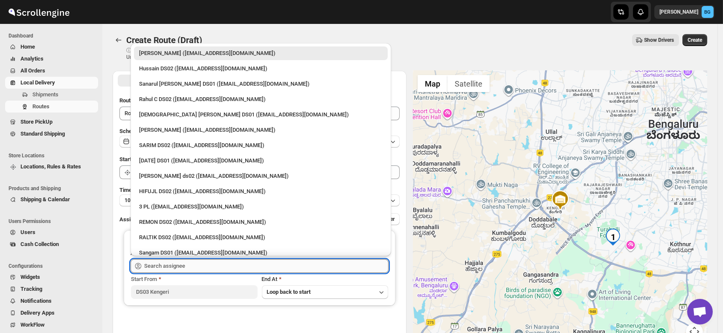
click at [153, 262] on input "text" at bounding box center [266, 266] width 244 height 14
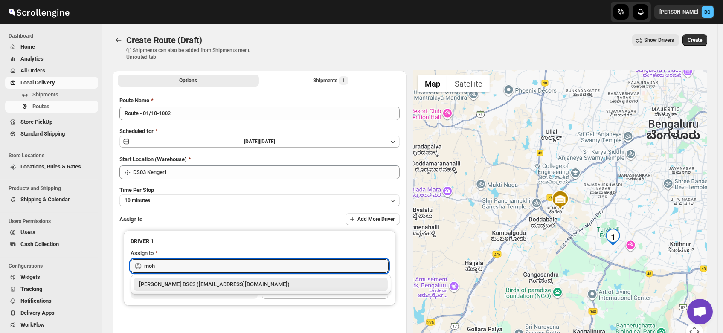
click at [184, 281] on div "[PERSON_NAME] DS03 ([EMAIL_ADDRESS][DOMAIN_NAME])" at bounding box center [260, 284] width 243 height 9
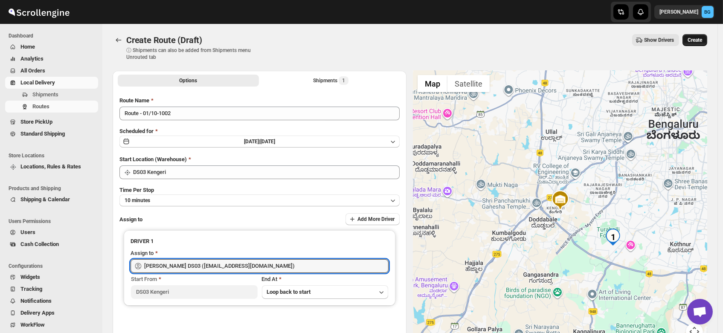
type input "[PERSON_NAME] DS03 ([EMAIL_ADDRESS][DOMAIN_NAME])"
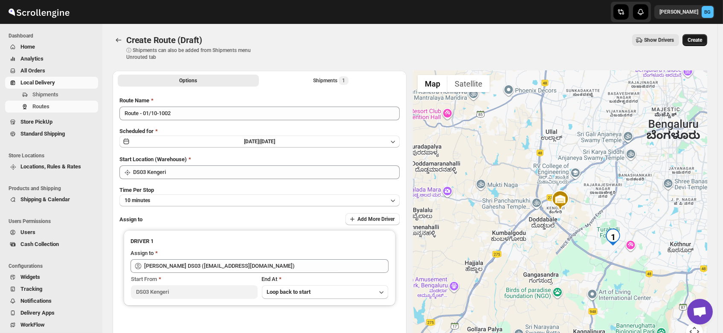
click at [702, 39] on span "Create" at bounding box center [694, 40] width 14 height 7
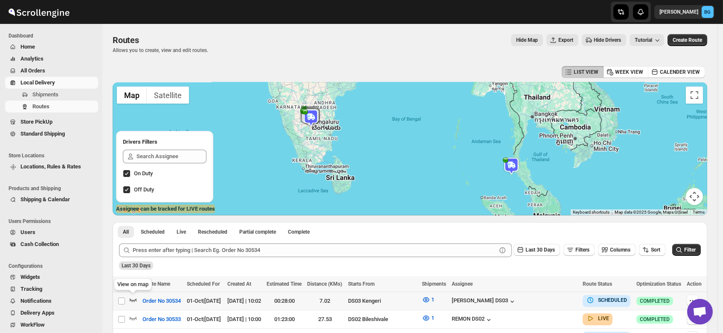
click at [132, 302] on icon "button" at bounding box center [133, 300] width 7 height 3
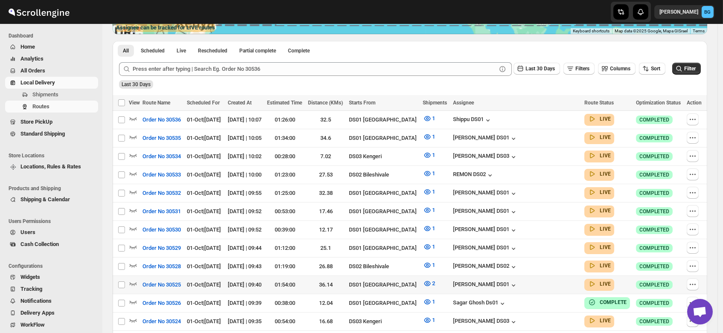
scroll to position [184, 0]
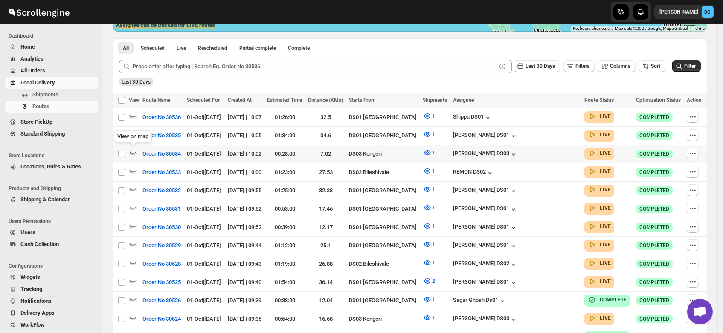
click at [130, 150] on icon "button" at bounding box center [133, 152] width 9 height 9
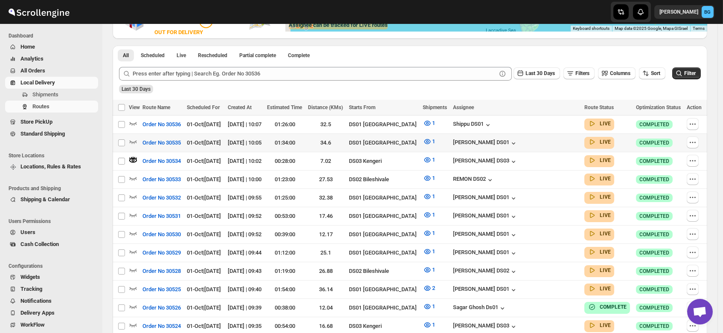
scroll to position [0, 0]
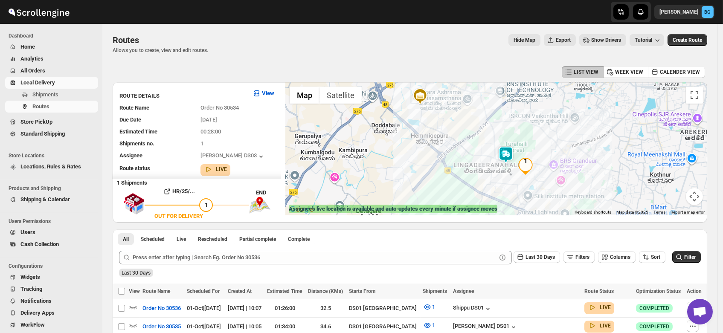
drag, startPoint x: 537, startPoint y: 181, endPoint x: 509, endPoint y: 169, distance: 30.2
click at [509, 169] on div at bounding box center [496, 148] width 422 height 133
